Goal: Task Accomplishment & Management: Complete application form

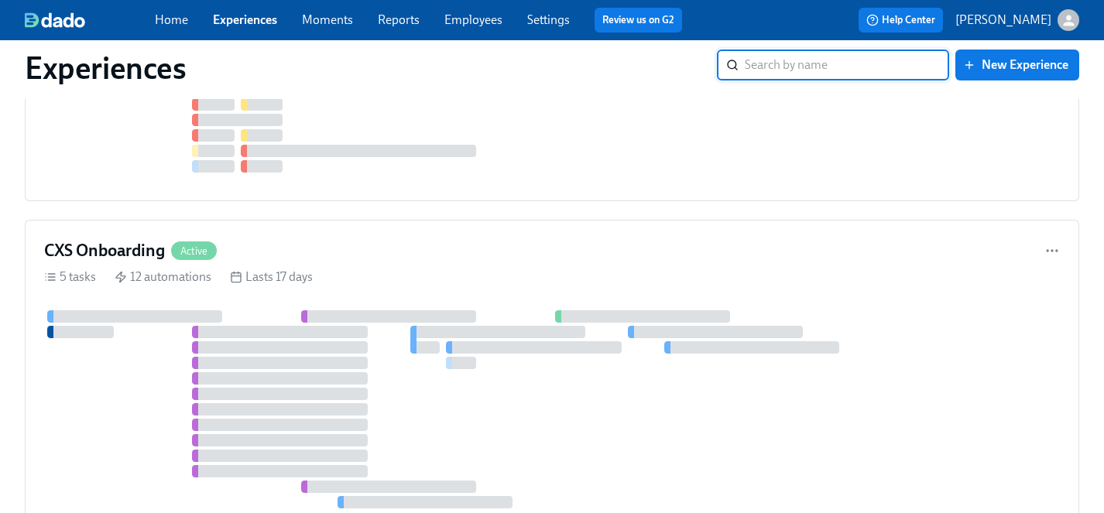
scroll to position [4846, 0]
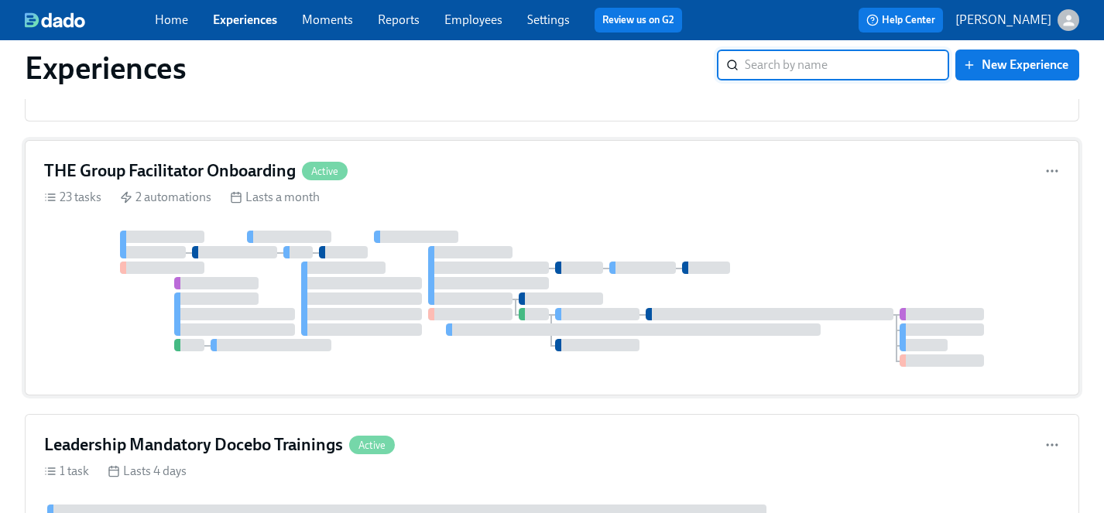
click at [537, 160] on div "THE Group Facilitator Onboarding Active" at bounding box center [552, 171] width 1016 height 23
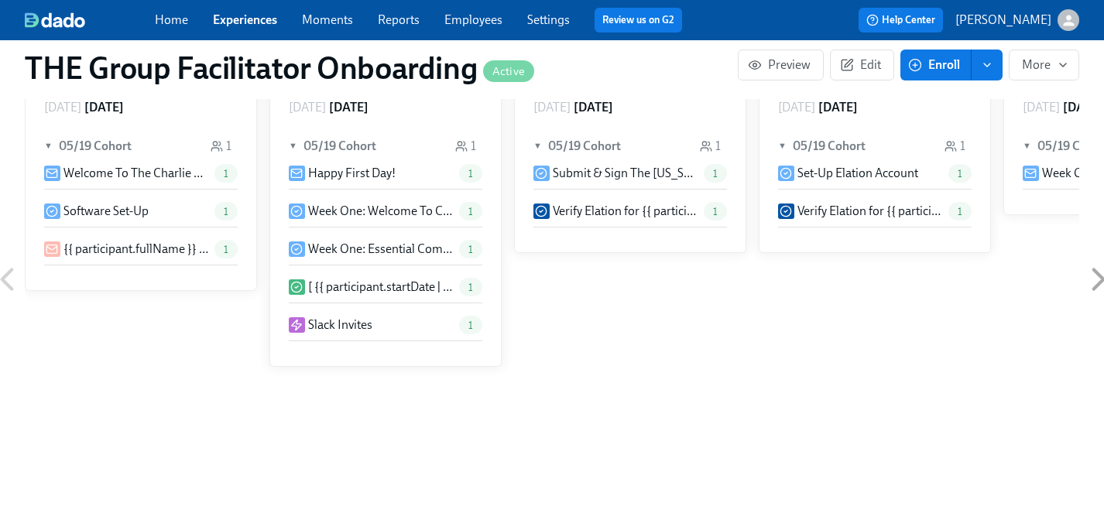
scroll to position [989, 0]
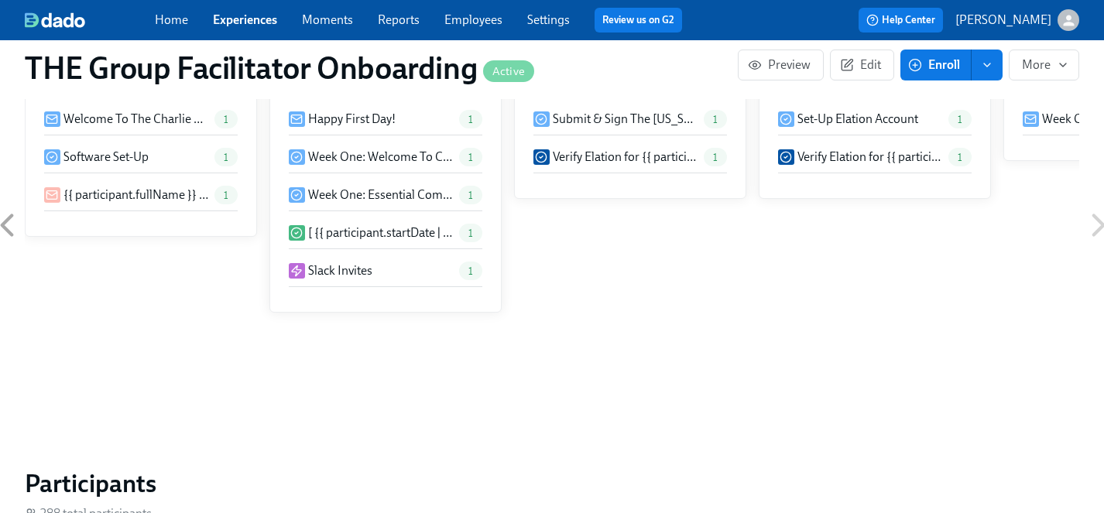
click at [895, 184] on div "Friday May 16 ▼ 05/19 Cohort 1 Welcome To The Charlie Health Team! 1 Software S…" at bounding box center [552, 225] width 1055 height 387
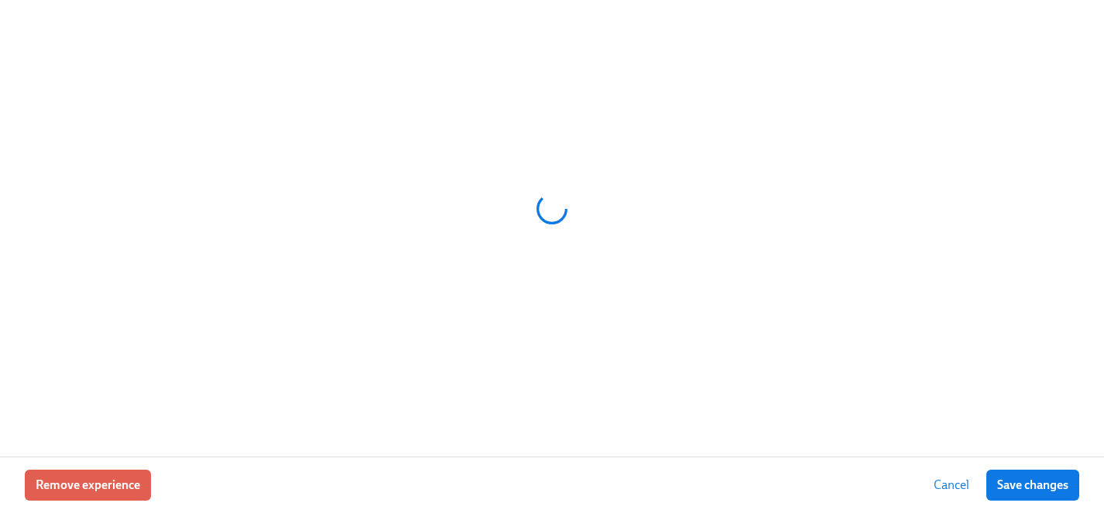
scroll to position [0, 26342]
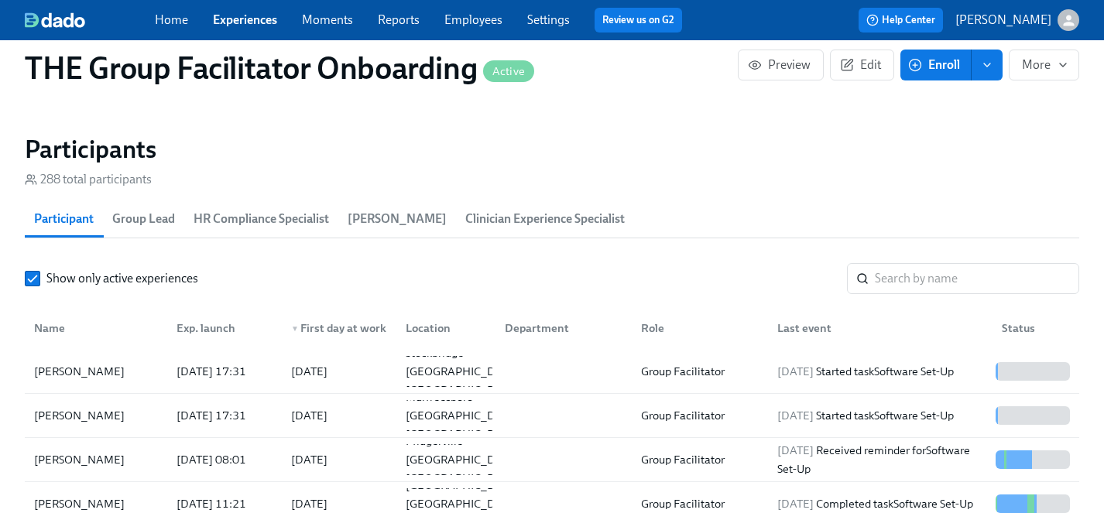
scroll to position [1296, 0]
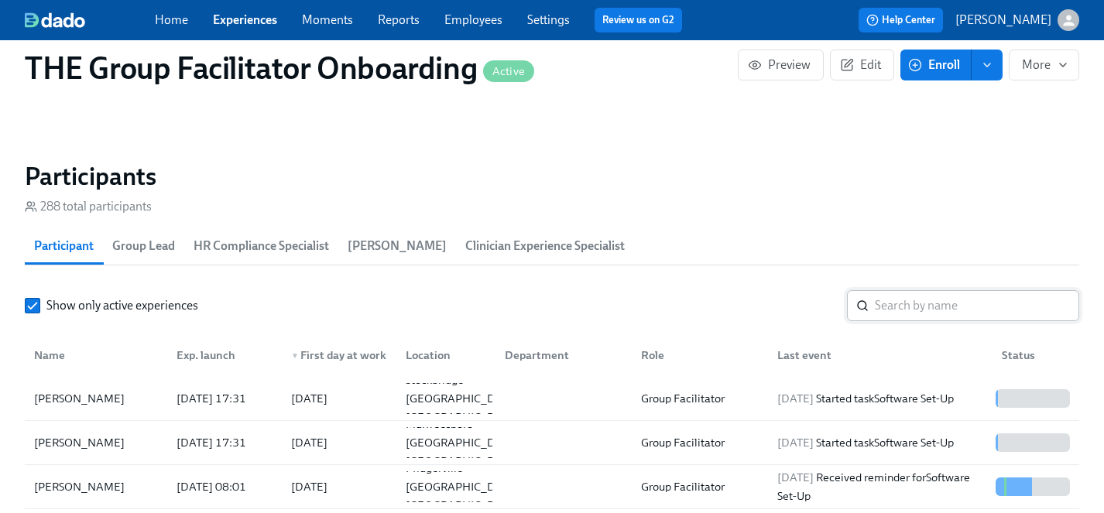
click at [929, 300] on input "search" at bounding box center [977, 305] width 204 height 31
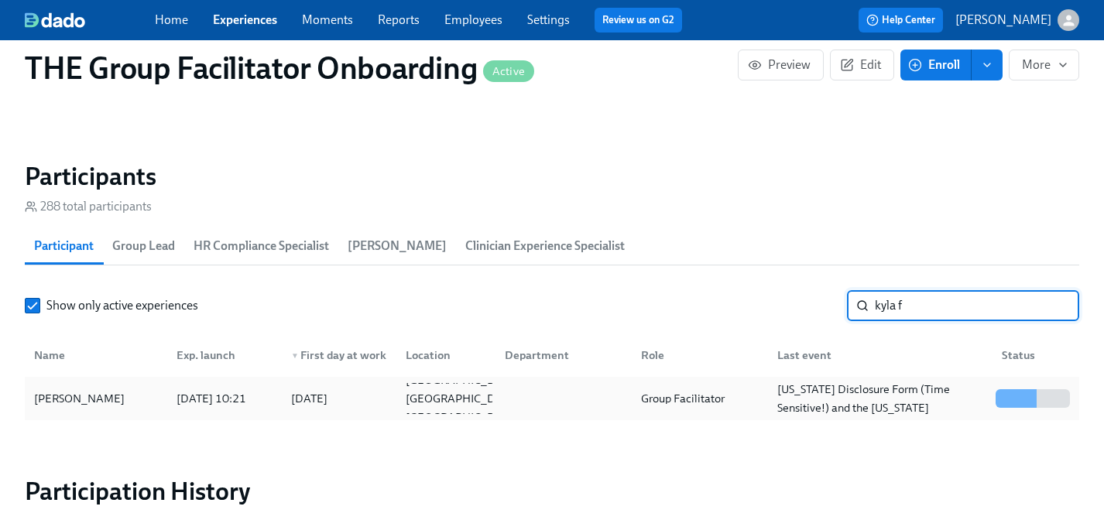
type input "kyla f"
click at [64, 404] on div "Kyla Feld" at bounding box center [79, 399] width 103 height 19
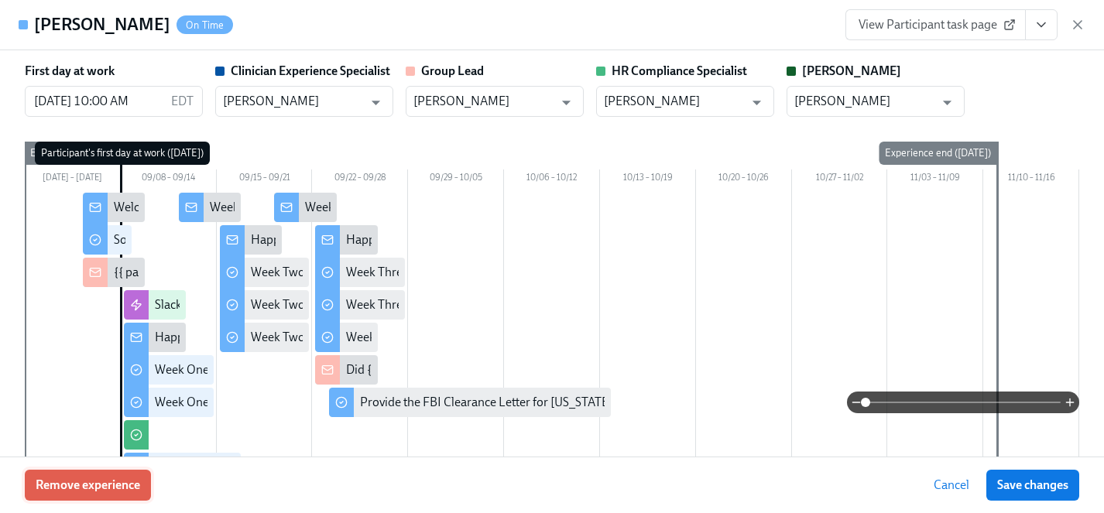
click at [115, 489] on span "Remove experience" at bounding box center [88, 485] width 105 height 15
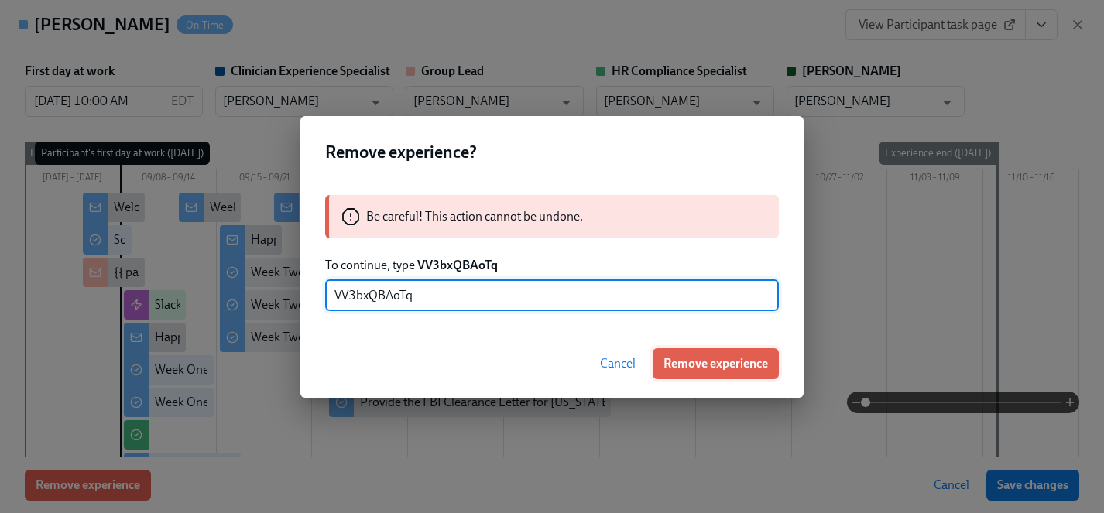
type input "VV3bxQBAoTq"
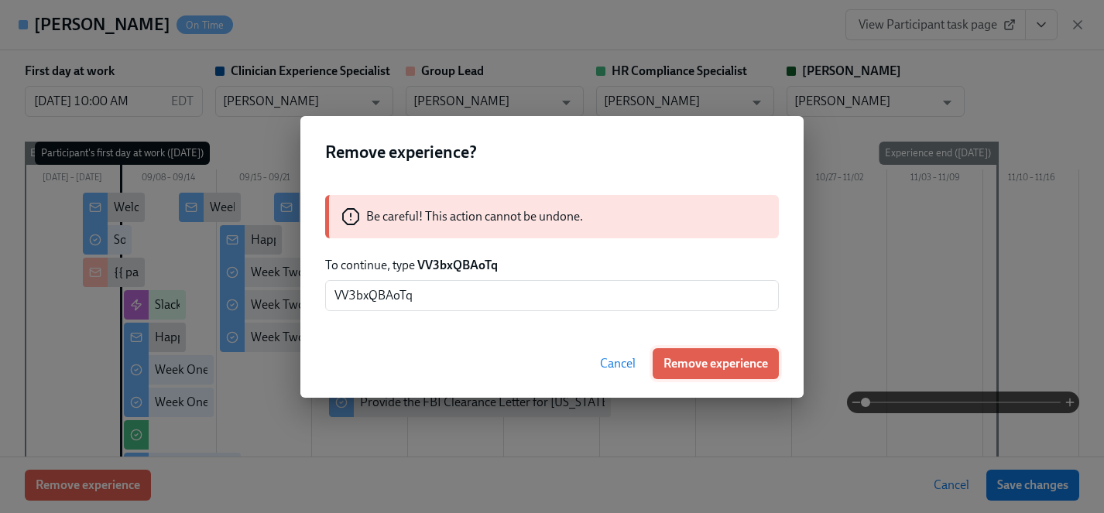
click at [723, 361] on span "Remove experience" at bounding box center [716, 363] width 105 height 15
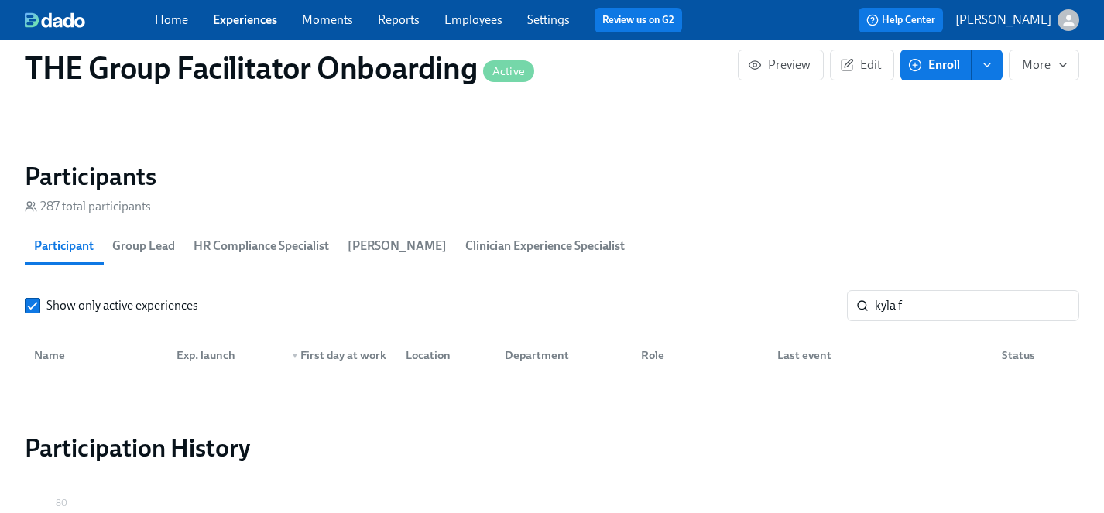
click at [252, 18] on link "Experiences" at bounding box center [245, 19] width 64 height 15
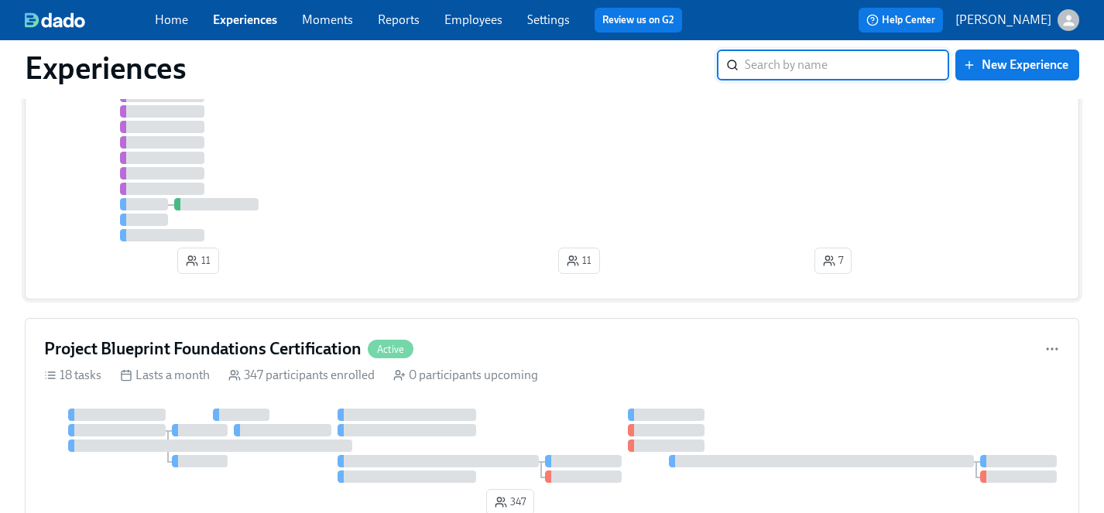
scroll to position [499, 0]
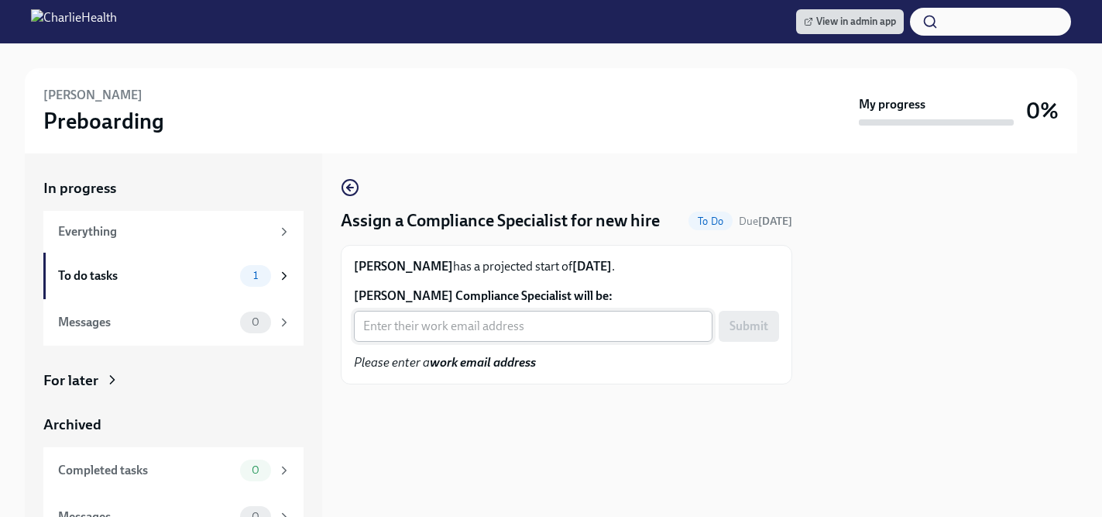
click at [452, 324] on input "[PERSON_NAME] Compliance Specialist will be:" at bounding box center [533, 326] width 359 height 31
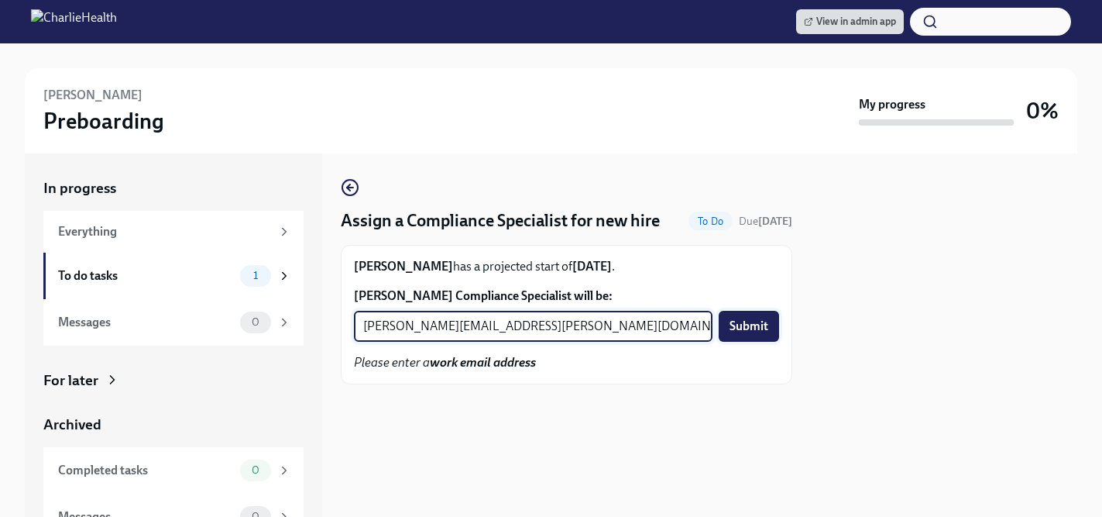
type input "[PERSON_NAME][EMAIL_ADDRESS][PERSON_NAME][DOMAIN_NAME]"
click at [757, 328] on span "Submit" at bounding box center [749, 325] width 39 height 15
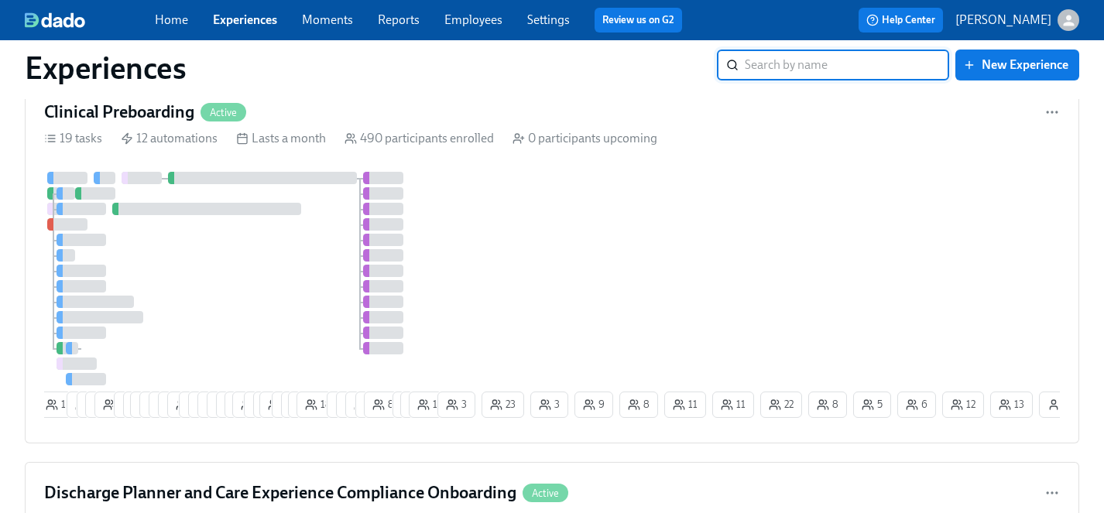
scroll to position [2364, 0]
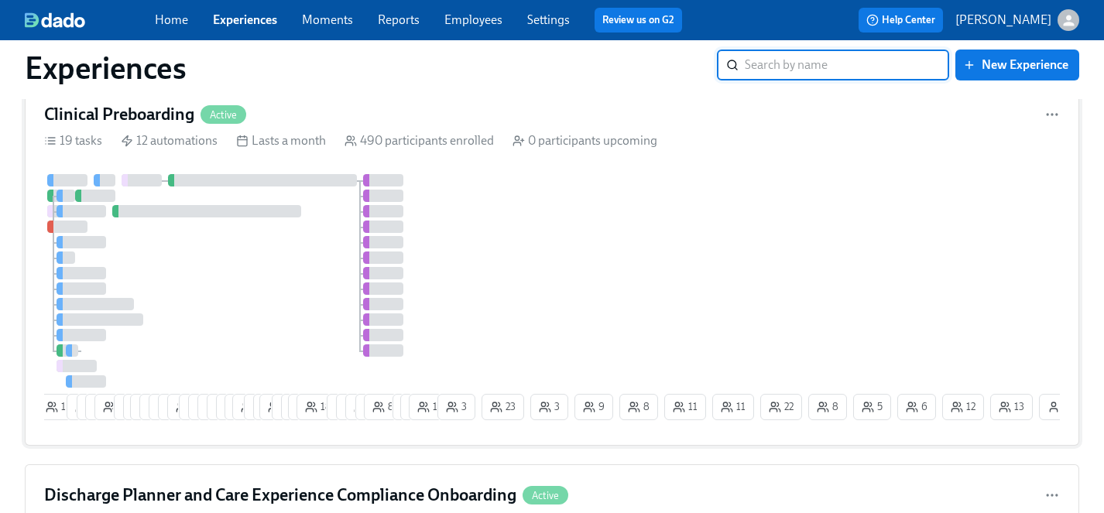
click at [297, 293] on div at bounding box center [239, 281] width 390 height 214
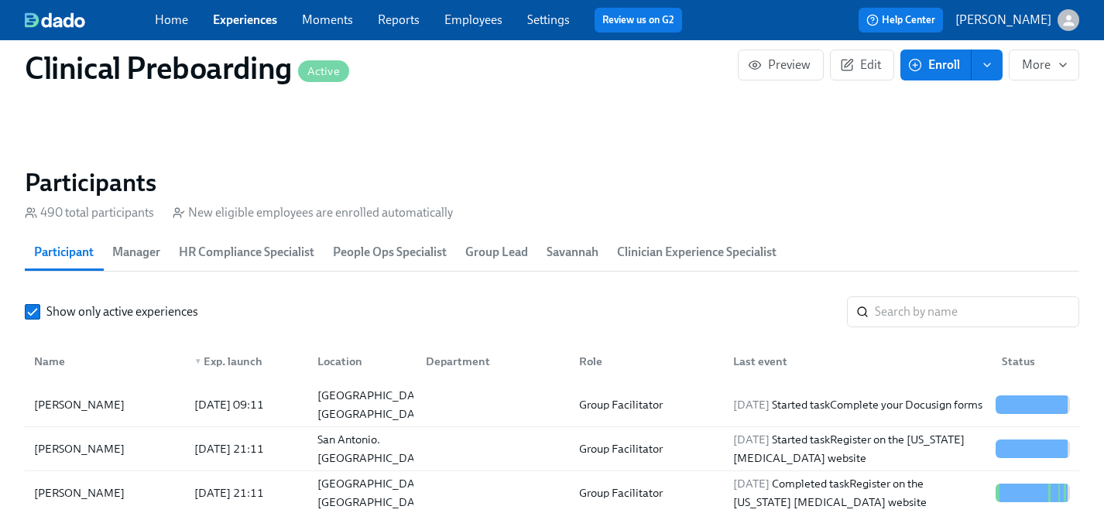
scroll to position [1622, 0]
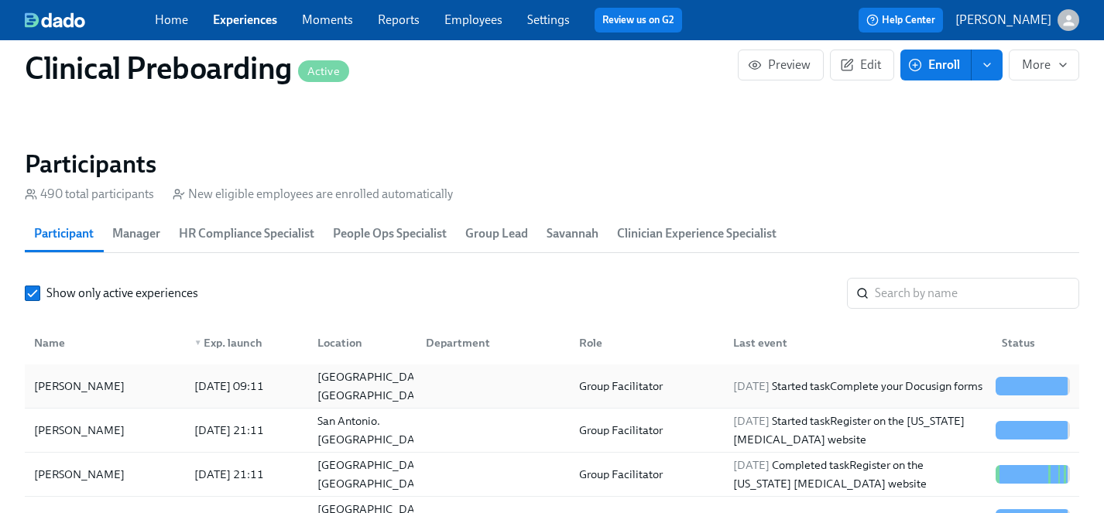
click at [112, 388] on div "[PERSON_NAME]" at bounding box center [79, 386] width 103 height 19
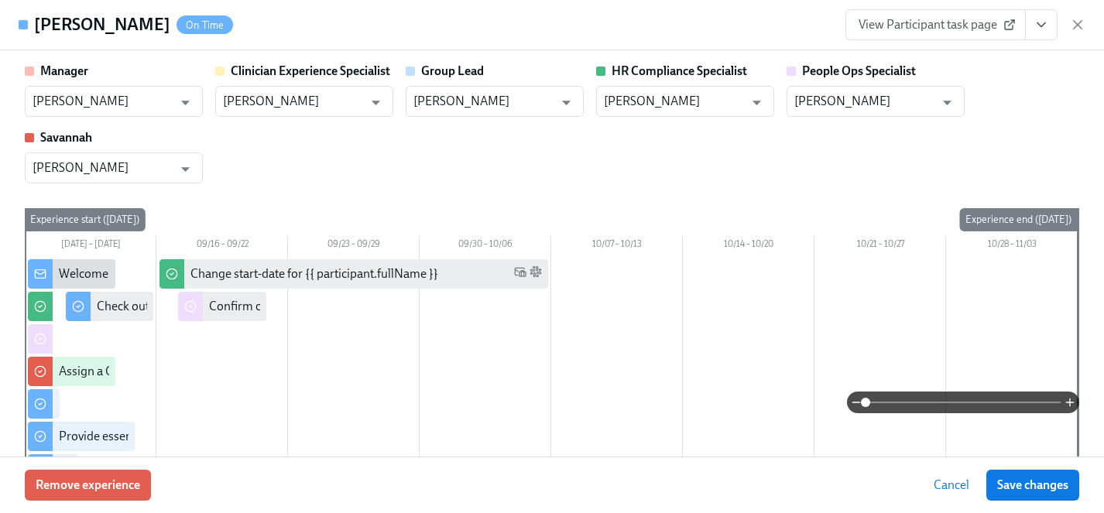
click at [912, 24] on span "View Participant task page" at bounding box center [936, 24] width 154 height 15
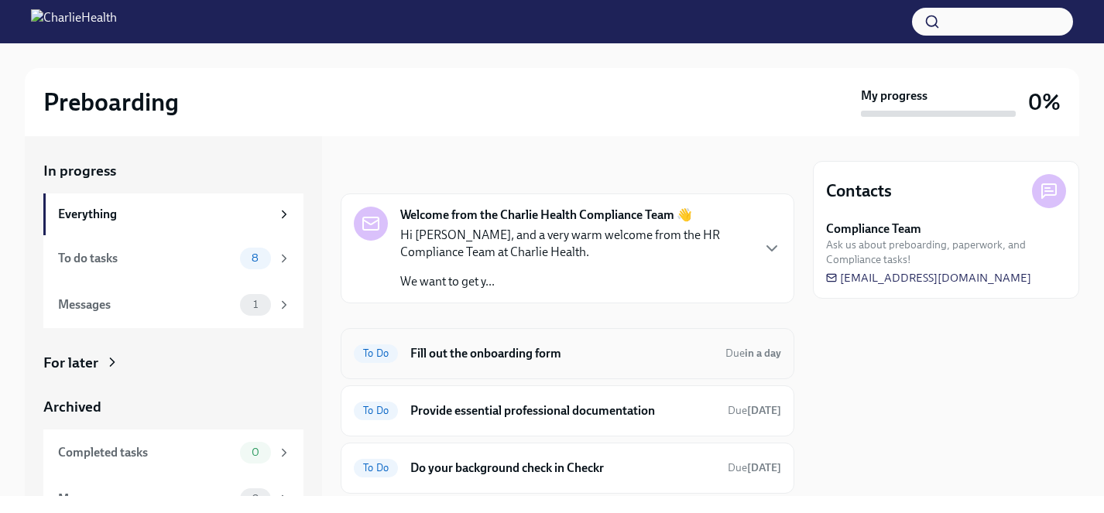
click at [496, 356] on h6 "Fill out the onboarding form" at bounding box center [561, 353] width 303 height 17
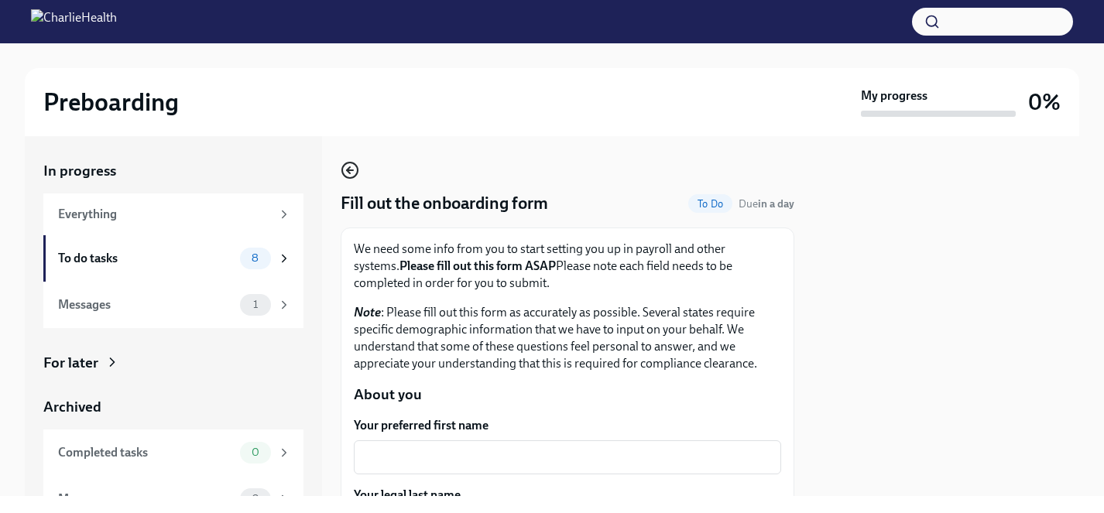
click at [350, 171] on icon "button" at bounding box center [350, 170] width 19 height 19
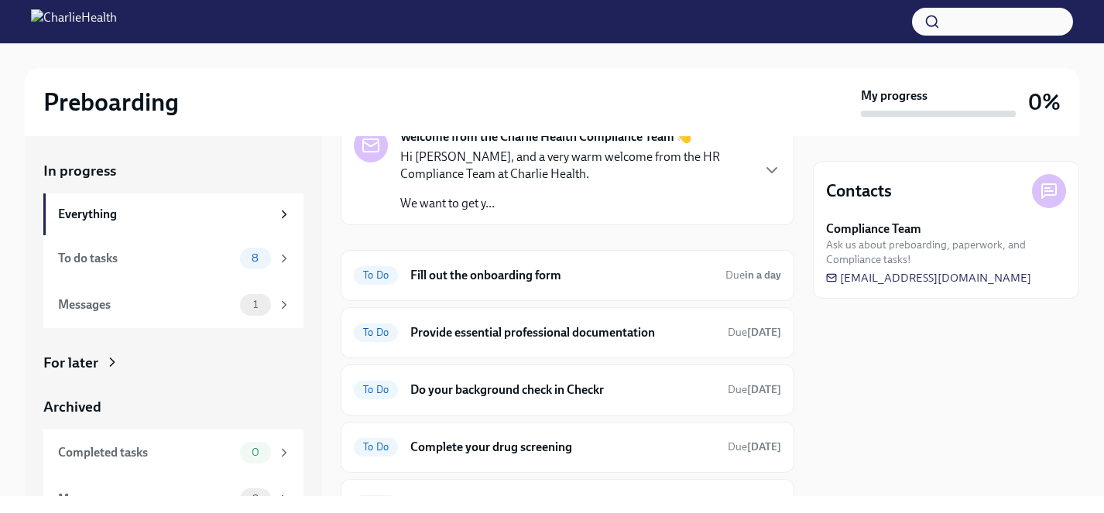
scroll to position [122, 0]
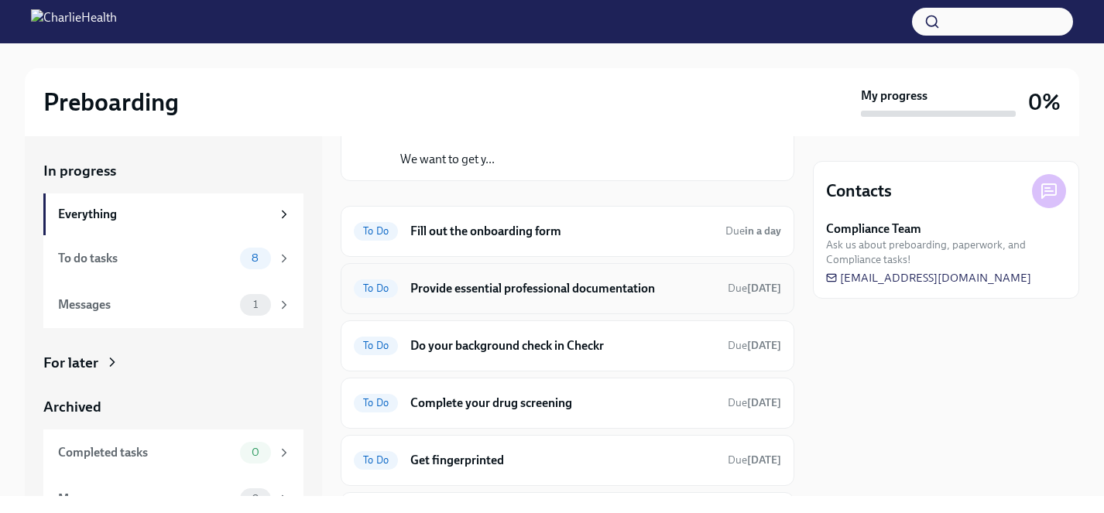
click at [485, 281] on h6 "Provide essential professional documentation" at bounding box center [562, 288] width 305 height 17
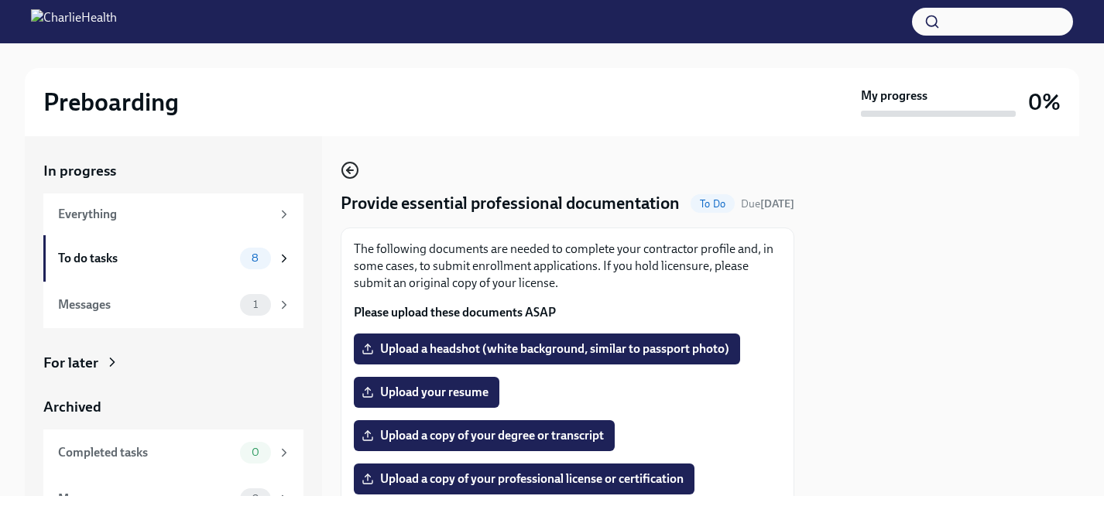
click at [350, 170] on icon "button" at bounding box center [350, 170] width 6 height 0
